Goal: Task Accomplishment & Management: Manage account settings

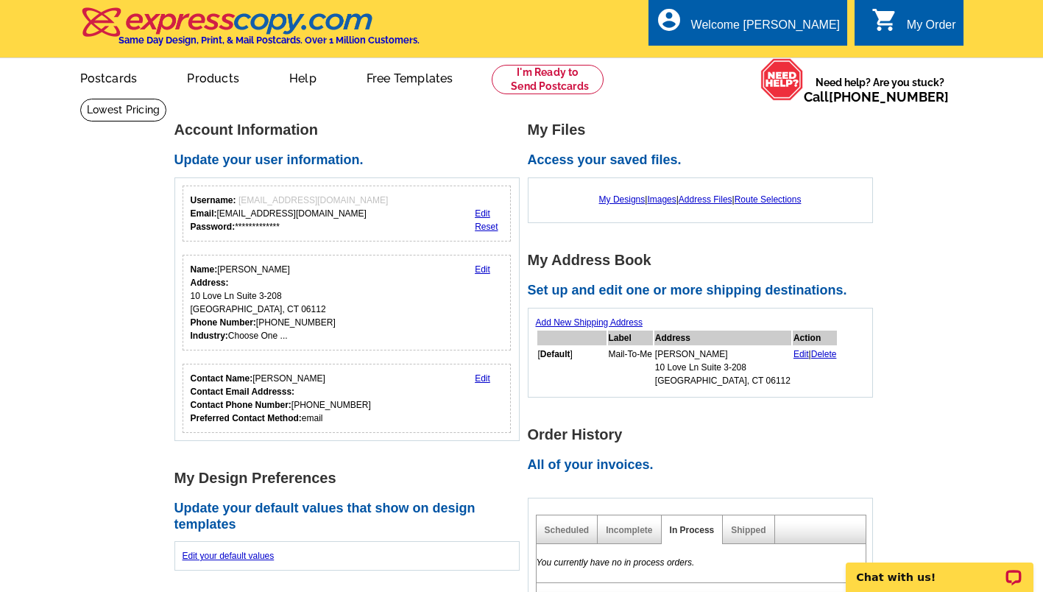
click at [894, 21] on icon "shopping_cart" at bounding box center [885, 20] width 27 height 27
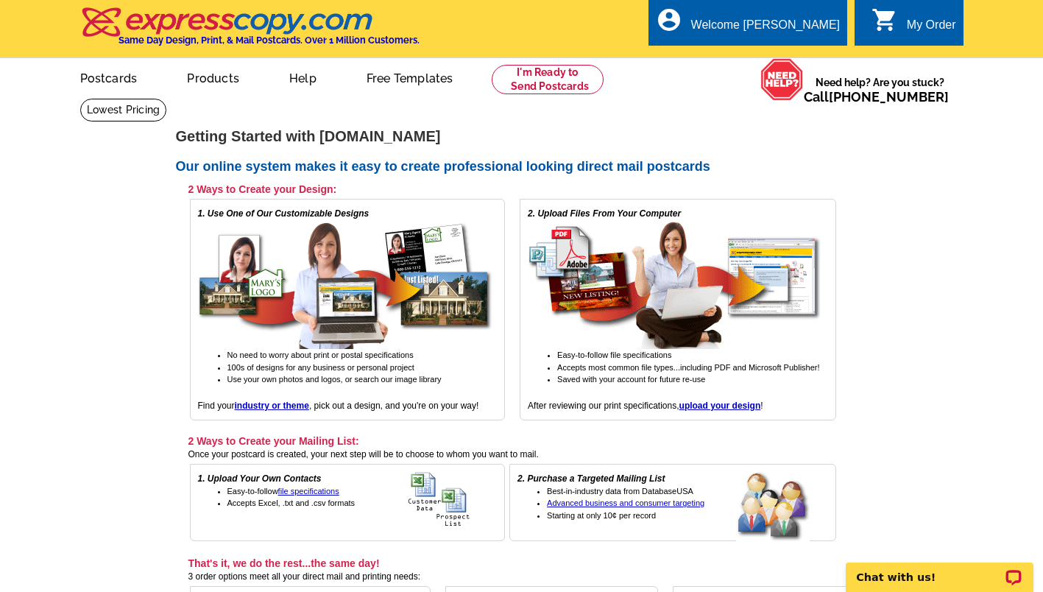
click at [885, 15] on icon "shopping_cart" at bounding box center [885, 20] width 27 height 27
click at [823, 18] on div "Welcome [PERSON_NAME]" at bounding box center [765, 28] width 149 height 21
click at [785, 59] on link "My Account" at bounding box center [803, 56] width 63 height 13
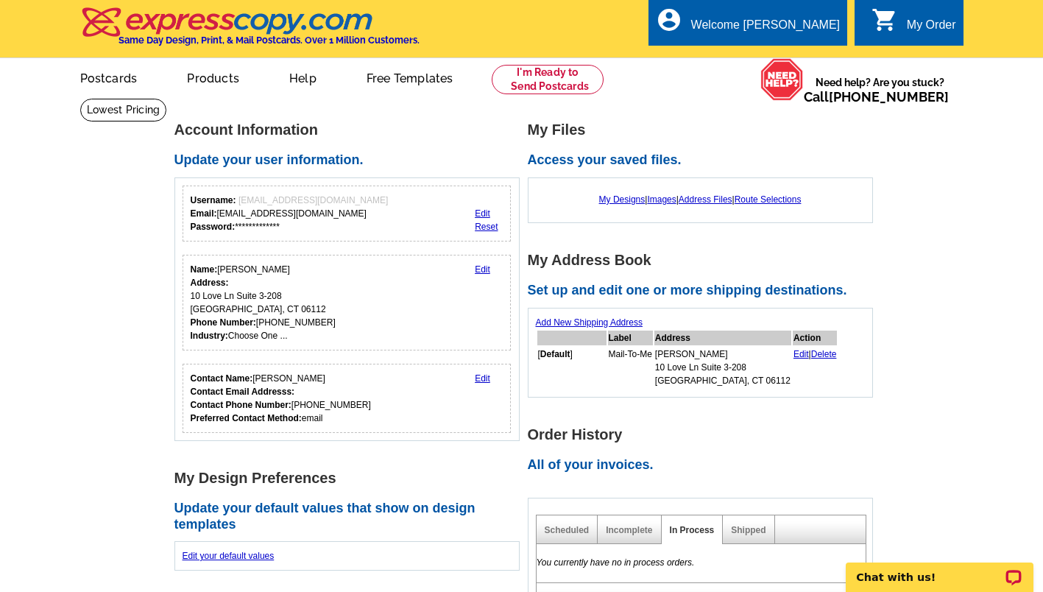
click at [902, 24] on link "0 shopping_cart My Order" at bounding box center [914, 25] width 85 height 18
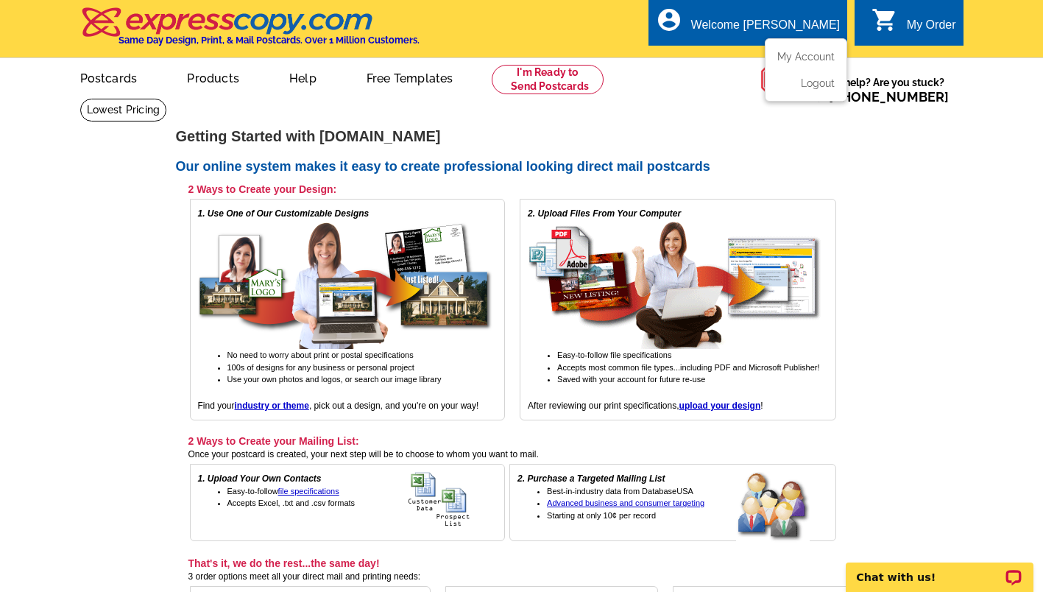
click at [817, 92] on ul "My Account Logout" at bounding box center [806, 69] width 82 height 63
click at [818, 83] on link "Logout" at bounding box center [816, 83] width 38 height 13
